Goal: Book appointment/travel/reservation

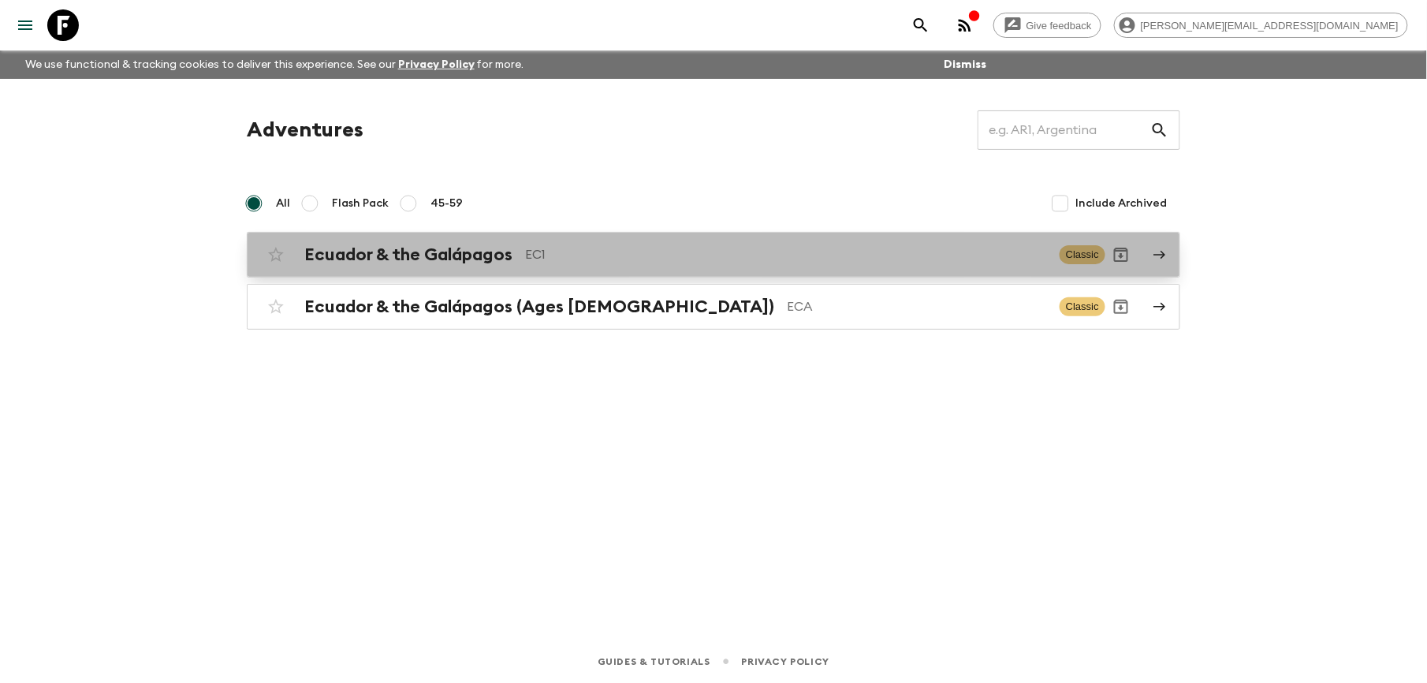
click at [443, 259] on h2 "Ecuador & the Galápagos" at bounding box center [408, 254] width 208 height 20
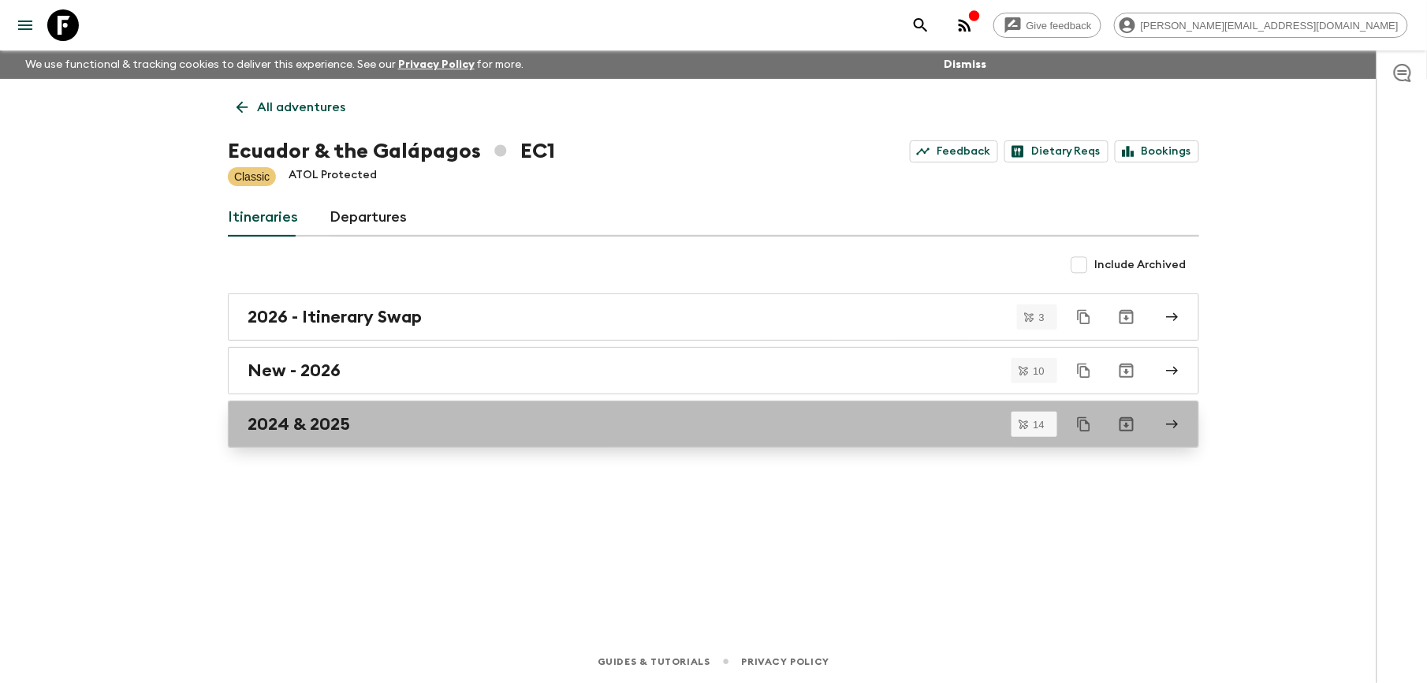
click at [323, 417] on h2 "2024 & 2025" at bounding box center [299, 424] width 102 height 20
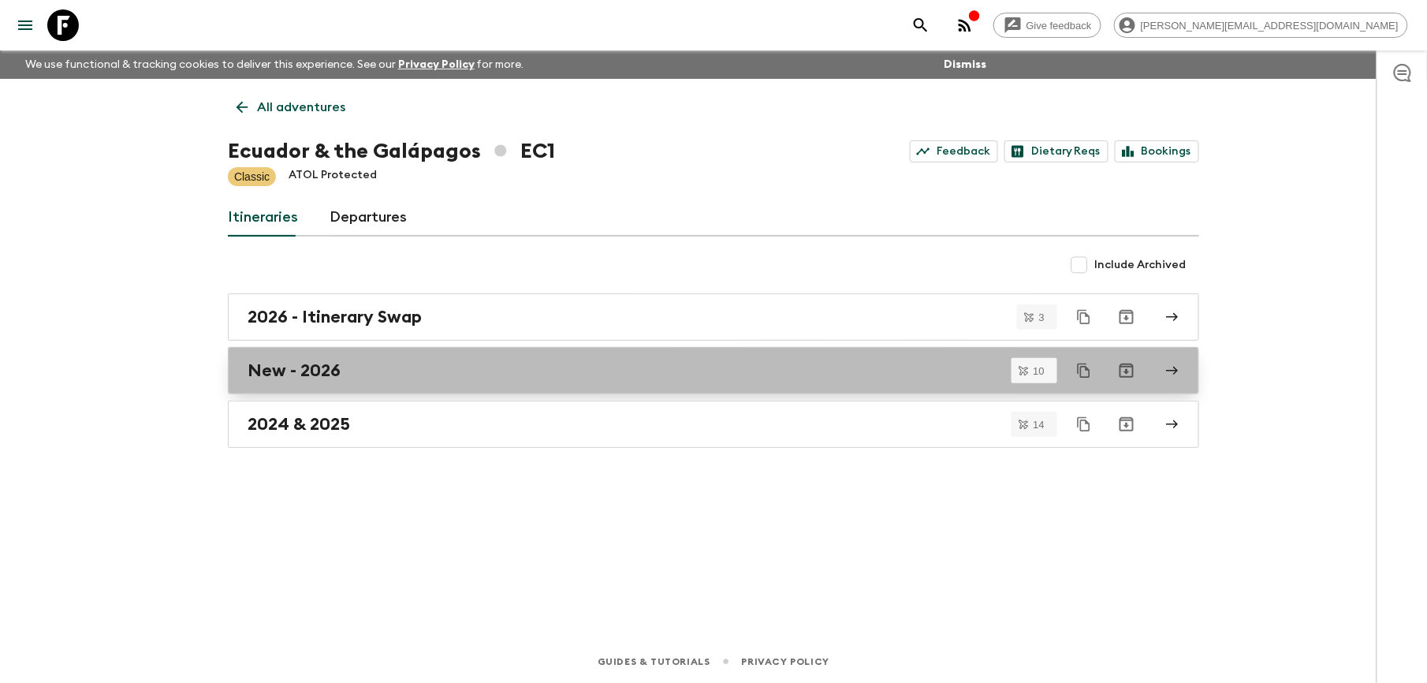
click at [311, 366] on h2 "New - 2026" at bounding box center [294, 370] width 93 height 20
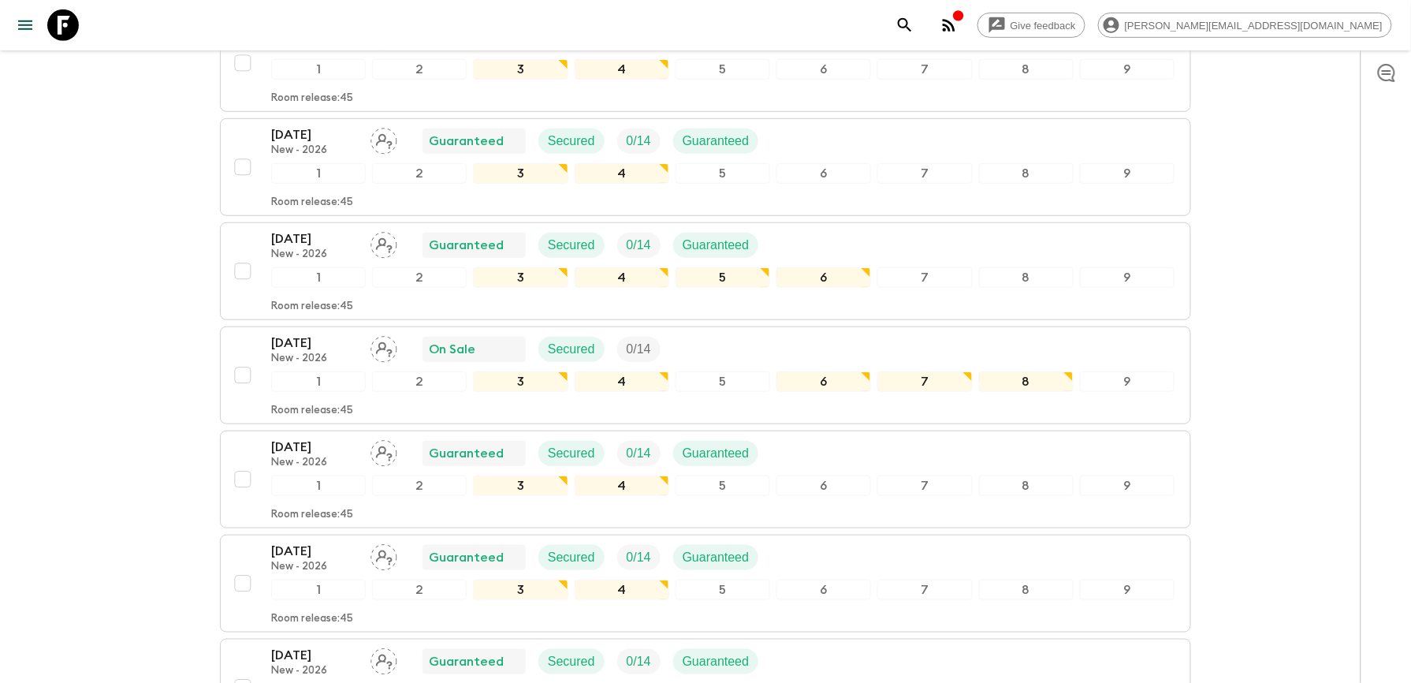
scroll to position [315, 0]
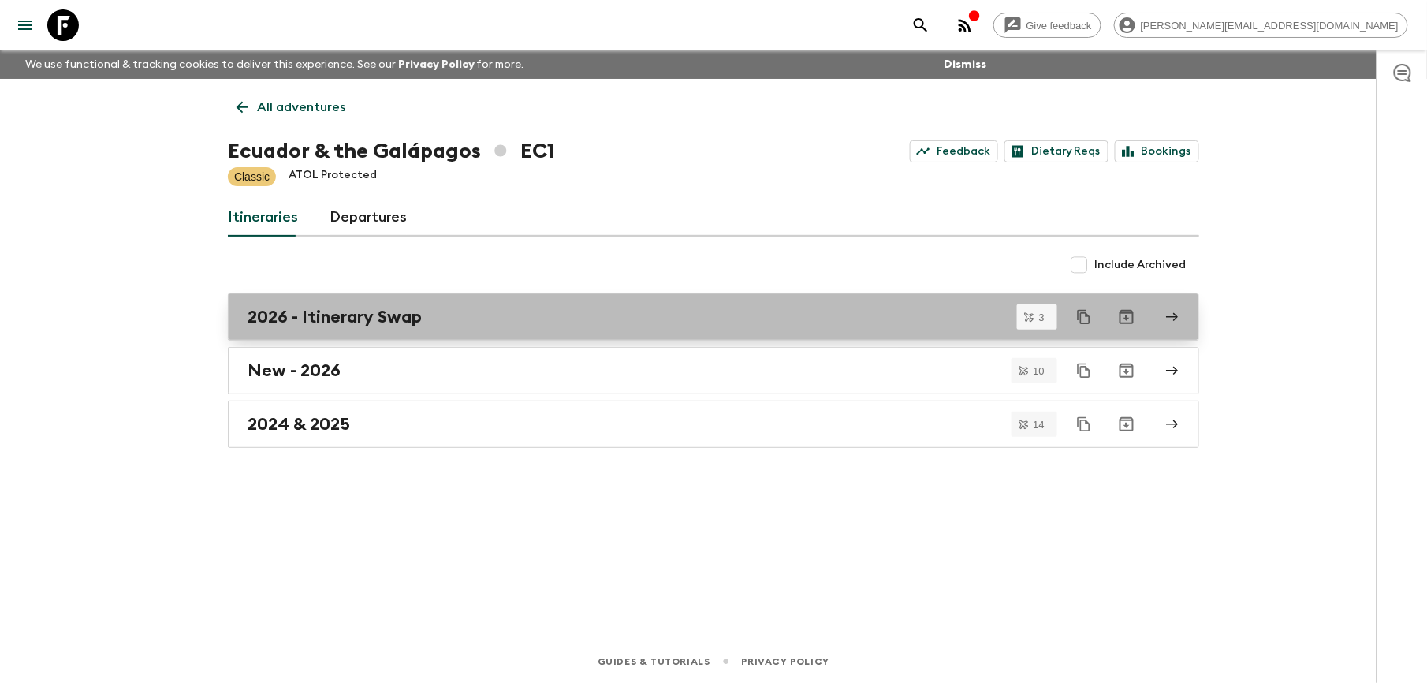
click at [391, 319] on h2 "2026 - Itinerary Swap" at bounding box center [335, 317] width 174 height 20
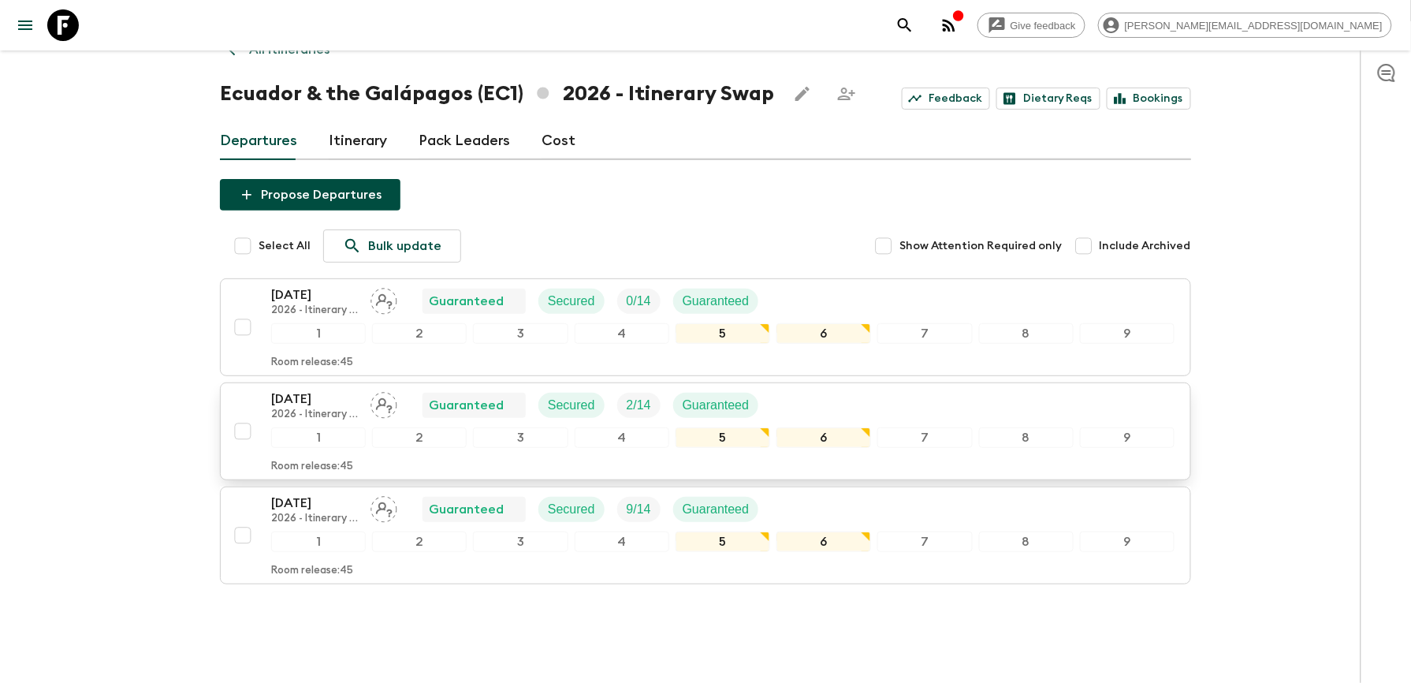
scroll to position [105, 0]
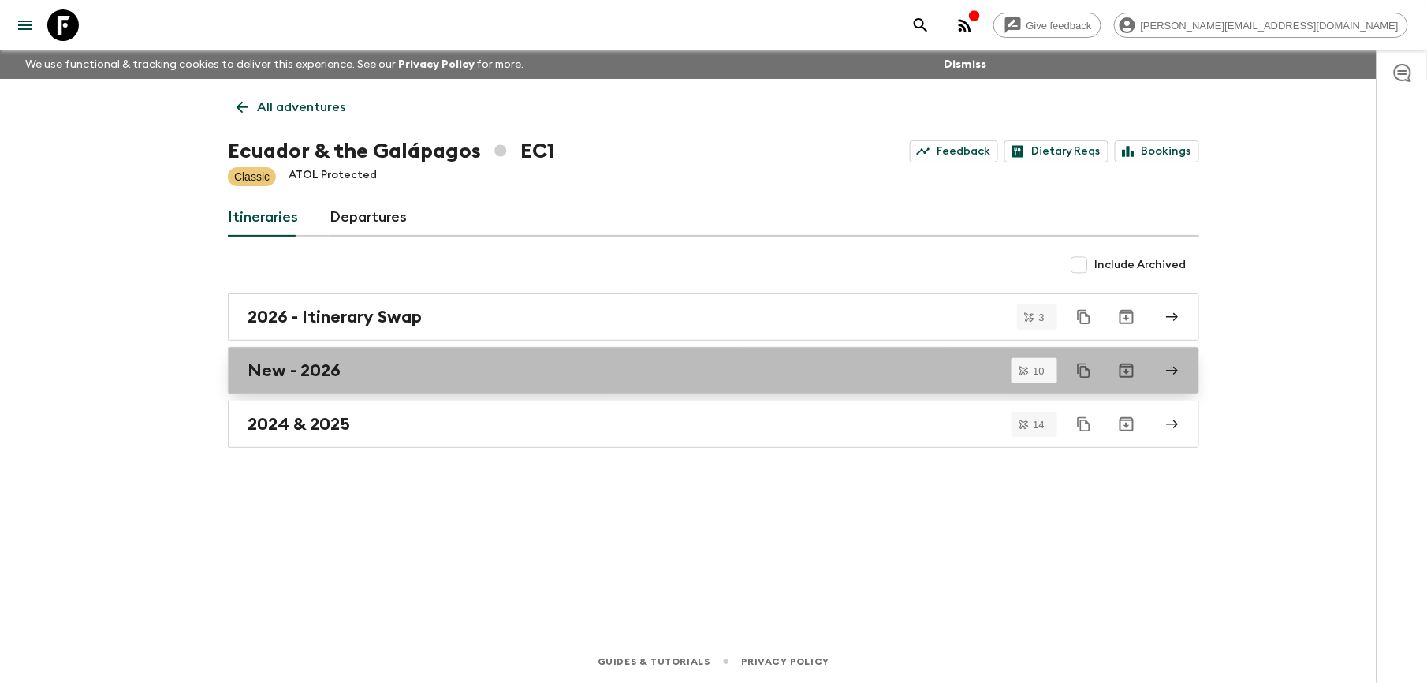
click at [300, 373] on h2 "New - 2026" at bounding box center [294, 370] width 93 height 20
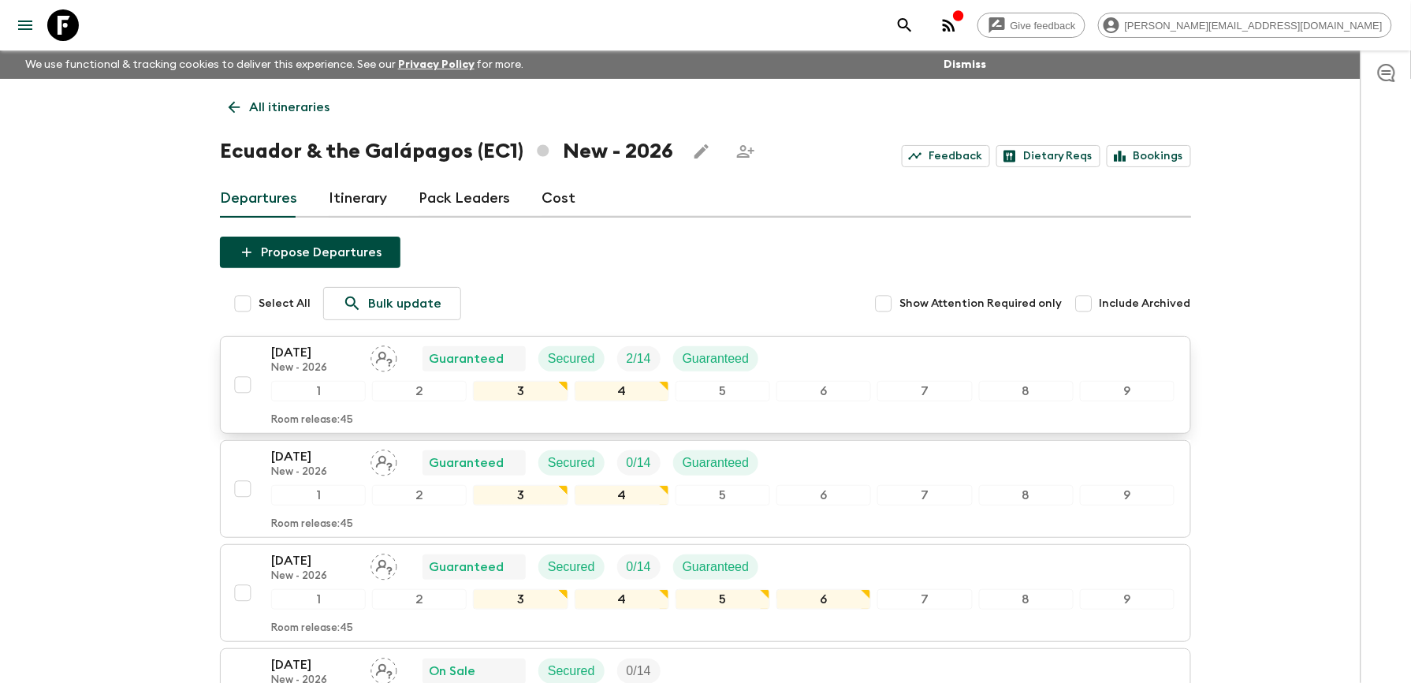
drag, startPoint x: 274, startPoint y: 348, endPoint x: 956, endPoint y: 402, distance: 684.0
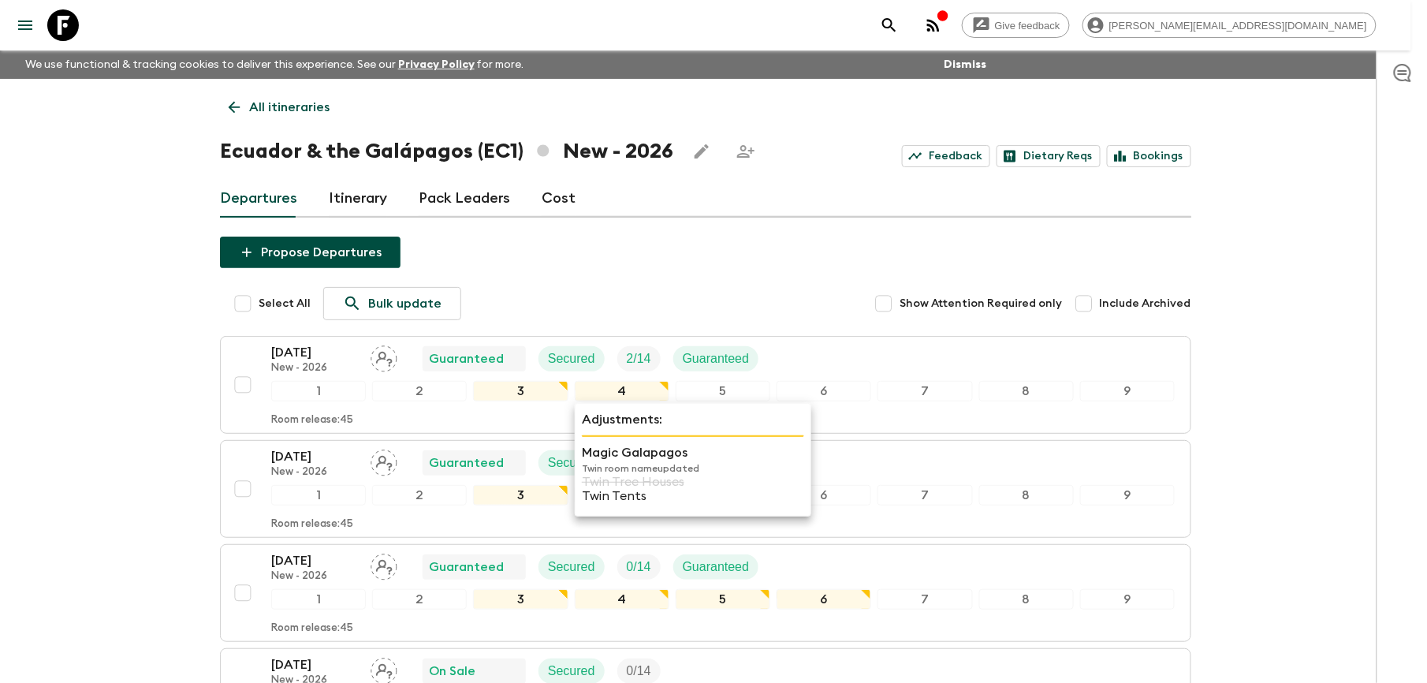
drag, startPoint x: 252, startPoint y: 355, endPoint x: 681, endPoint y: 423, distance: 434.3
